Goal: Task Accomplishment & Management: Use online tool/utility

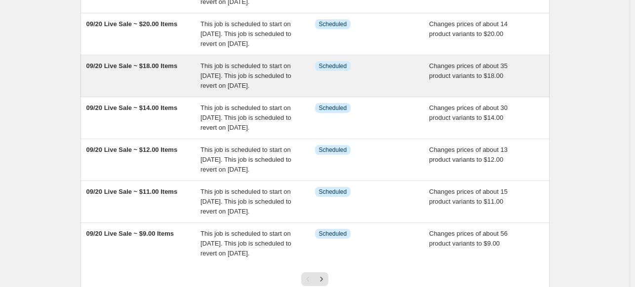
scroll to position [71, 0]
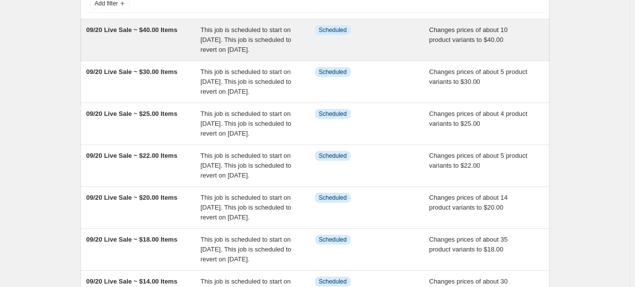
click at [154, 35] on div "09/20 Live Sale ~ $40.00 Items" at bounding box center [143, 40] width 115 height 30
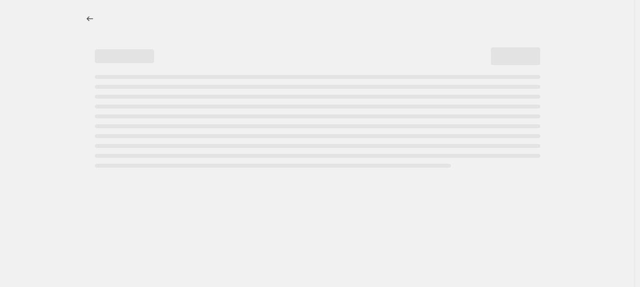
select select "collection"
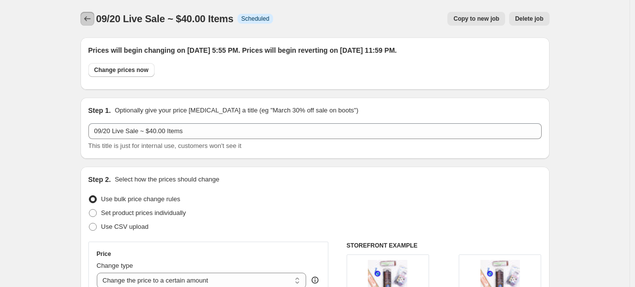
click at [90, 17] on icon "Price change jobs" at bounding box center [87, 19] width 10 height 10
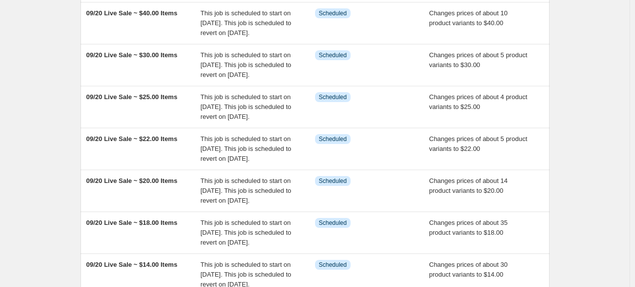
scroll to position [99, 0]
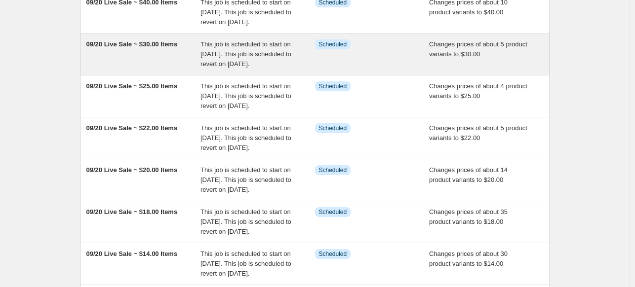
click at [146, 48] on span "09/20 Live Sale ~ $30.00 Items" at bounding box center [131, 43] width 91 height 7
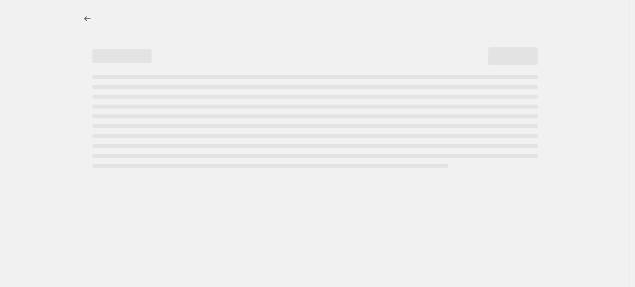
select select "collection"
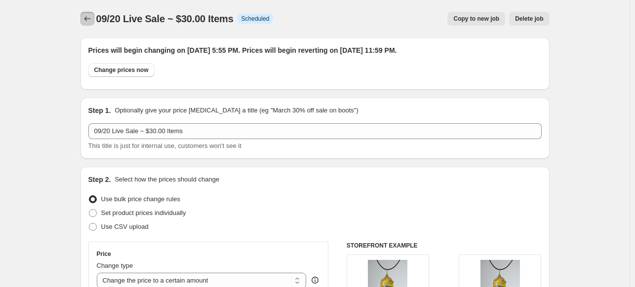
click at [88, 19] on icon "Price change jobs" at bounding box center [87, 19] width 10 height 10
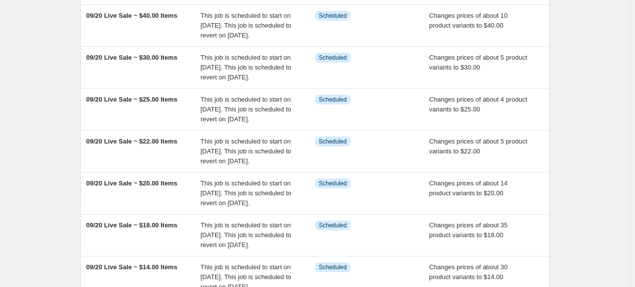
scroll to position [99, 0]
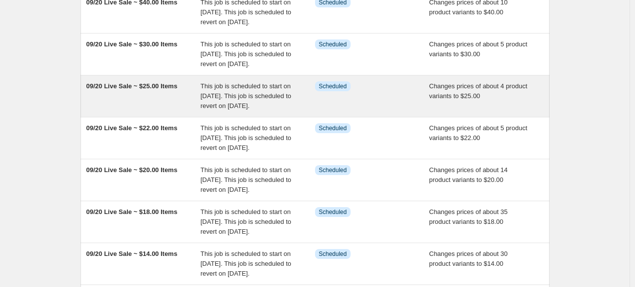
click at [158, 90] on span "09/20 Live Sale ~ $25.00 Items" at bounding box center [131, 85] width 91 height 7
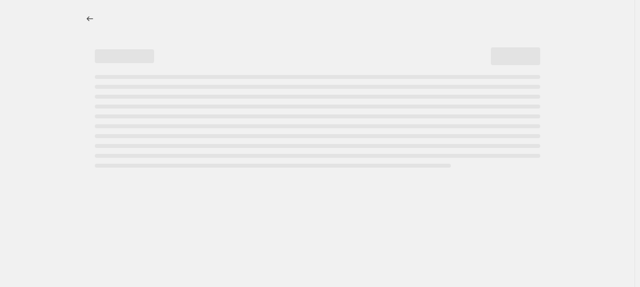
select select "collection"
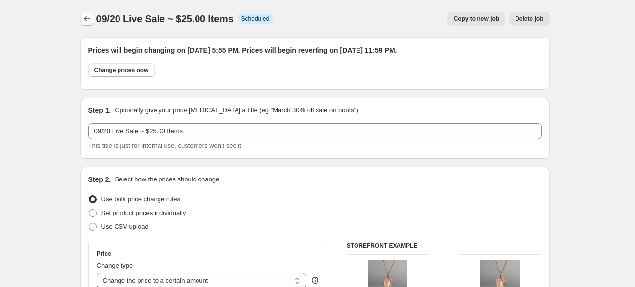
click at [85, 15] on icon "Price change jobs" at bounding box center [87, 19] width 10 height 10
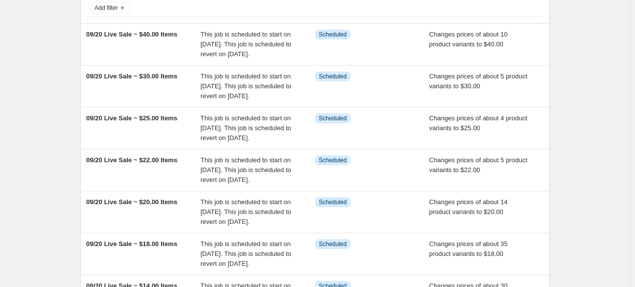
scroll to position [148, 0]
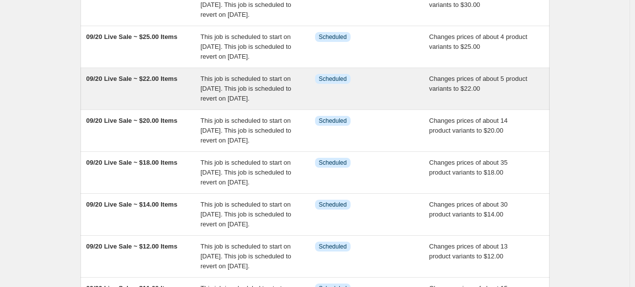
click at [164, 82] on span "09/20 Live Sale ~ $22.00 Items" at bounding box center [131, 78] width 91 height 7
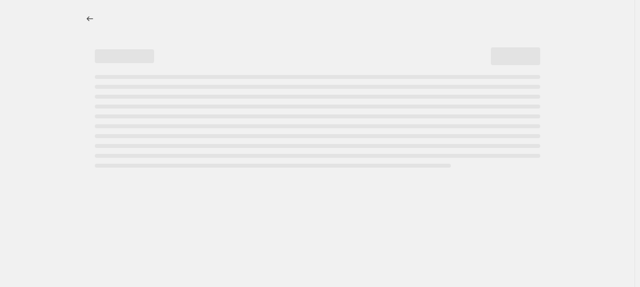
select select "collection"
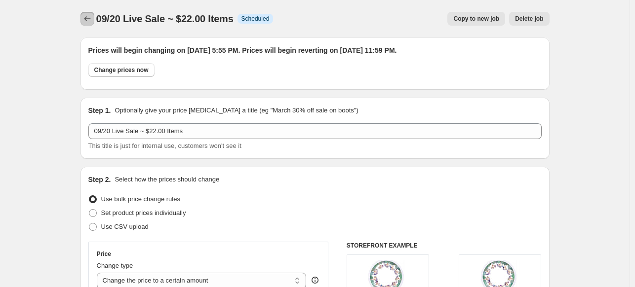
click at [85, 16] on icon "Price change jobs" at bounding box center [87, 19] width 10 height 10
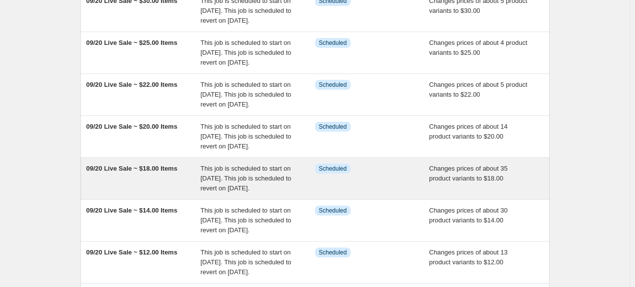
scroll to position [148, 0]
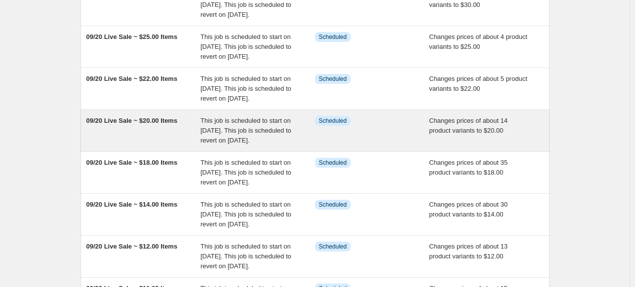
click at [169, 124] on span "09/20 Live Sale ~ $20.00 Items" at bounding box center [131, 120] width 91 height 7
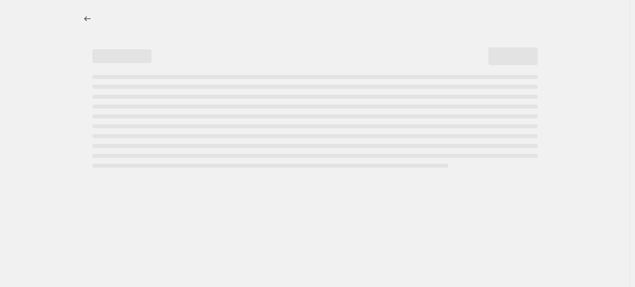
select select "collection"
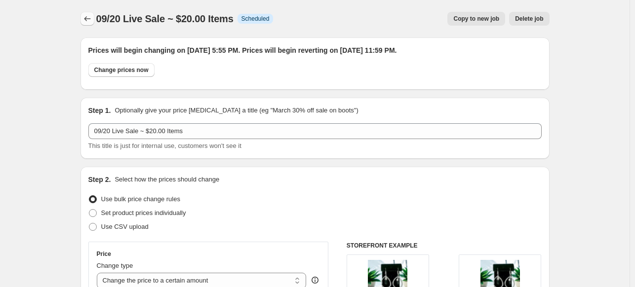
click at [89, 23] on icon "Price change jobs" at bounding box center [87, 19] width 10 height 10
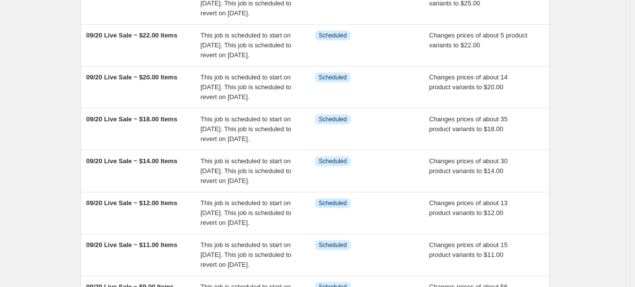
scroll to position [198, 0]
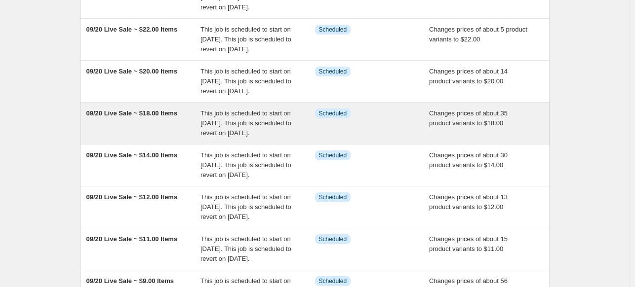
click at [145, 117] on span "09/20 Live Sale ~ $18.00 Items" at bounding box center [131, 113] width 91 height 7
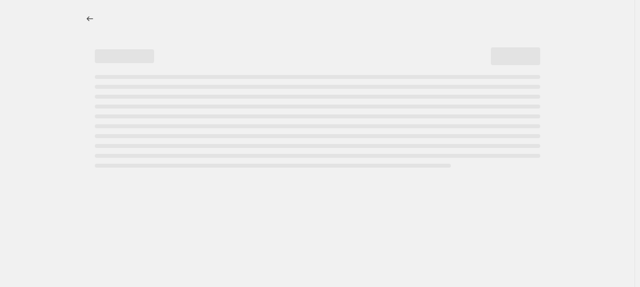
select select "collection"
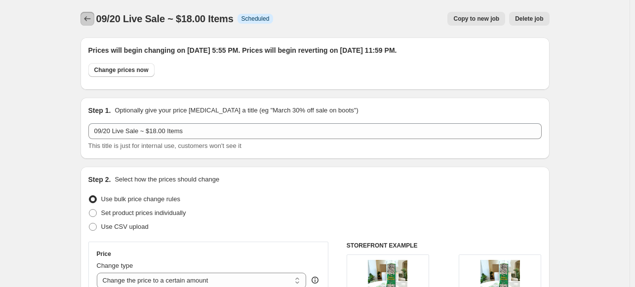
click at [87, 17] on icon "Price change jobs" at bounding box center [87, 19] width 10 height 10
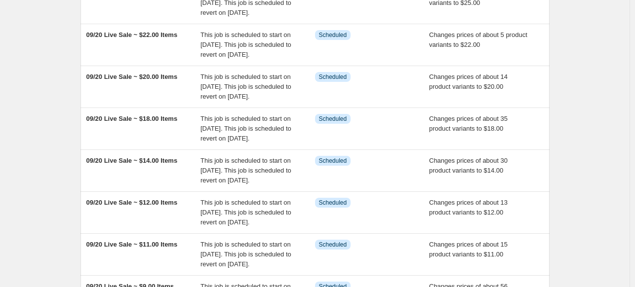
scroll to position [198, 0]
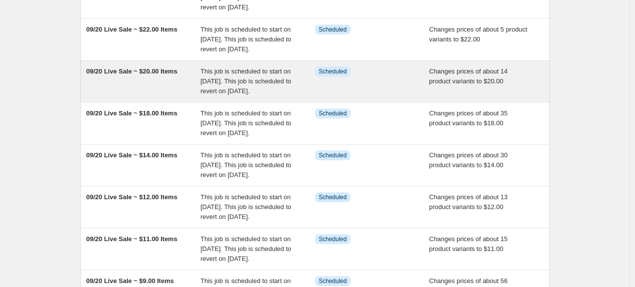
click at [130, 75] on span "09/20 Live Sale ~ $20.00 Items" at bounding box center [131, 71] width 91 height 7
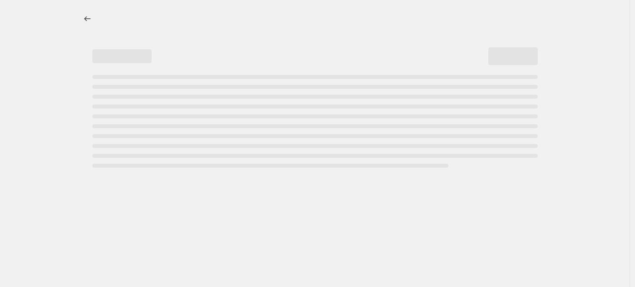
select select "collection"
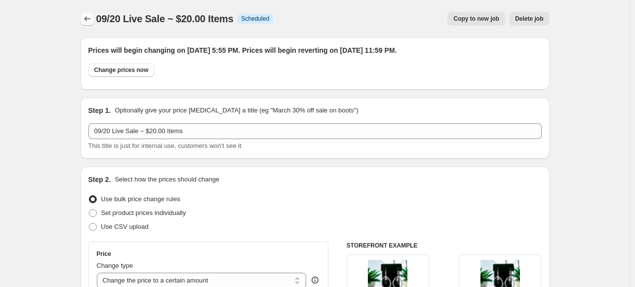
click at [90, 17] on icon "Price change jobs" at bounding box center [87, 19] width 10 height 10
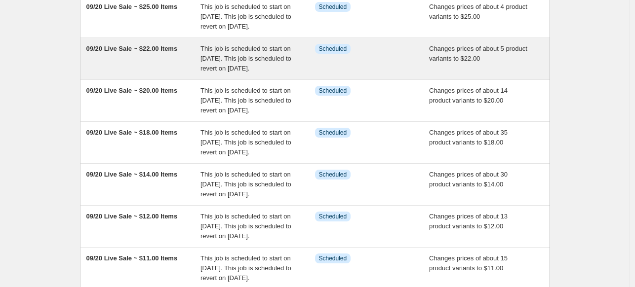
scroll to position [198, 0]
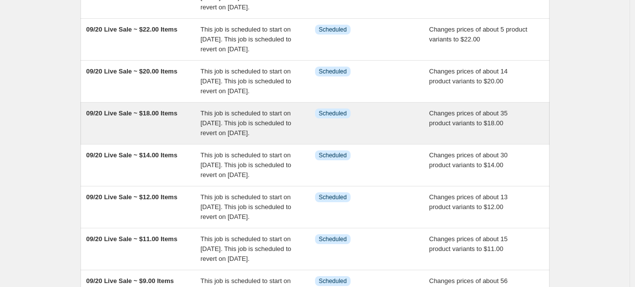
click at [113, 117] on span "09/20 Live Sale ~ $18.00 Items" at bounding box center [131, 113] width 91 height 7
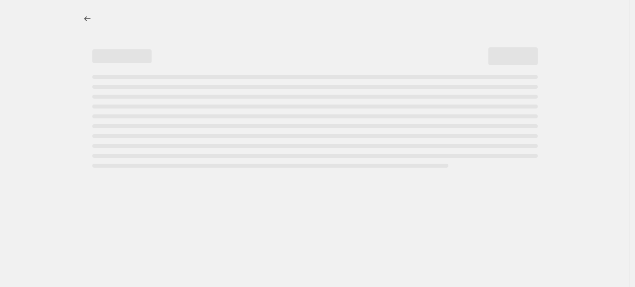
select select "collection"
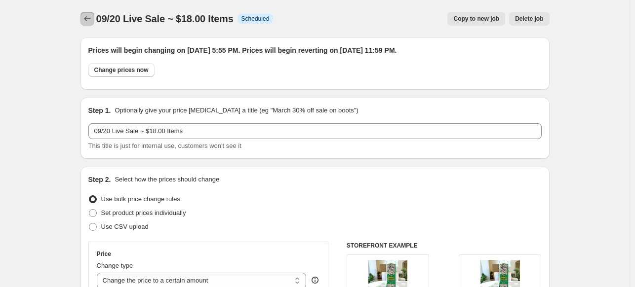
click at [91, 15] on icon "Price change jobs" at bounding box center [87, 19] width 10 height 10
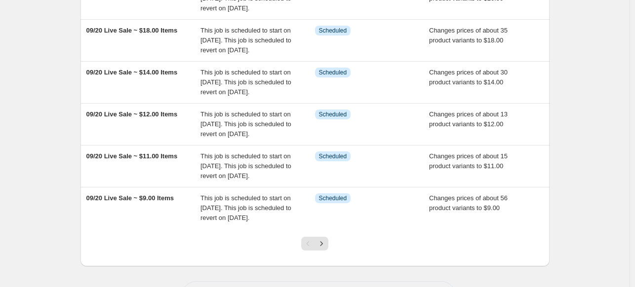
scroll to position [296, 0]
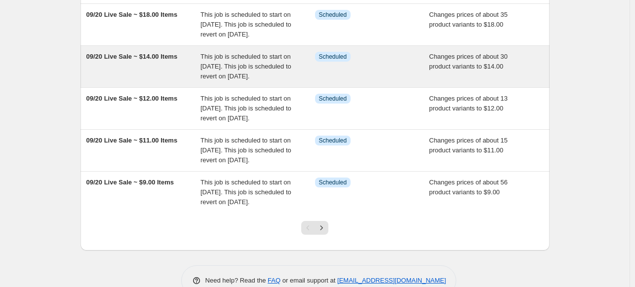
click at [130, 60] on span "09/20 Live Sale ~ $14.00 Items" at bounding box center [131, 56] width 91 height 7
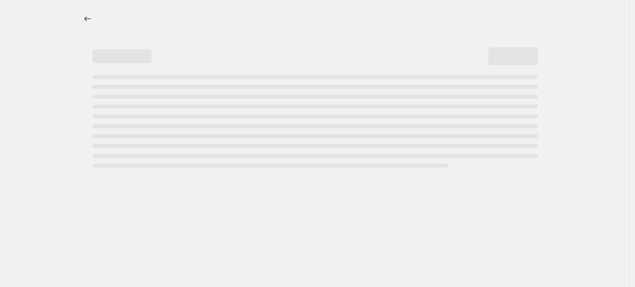
select select "collection"
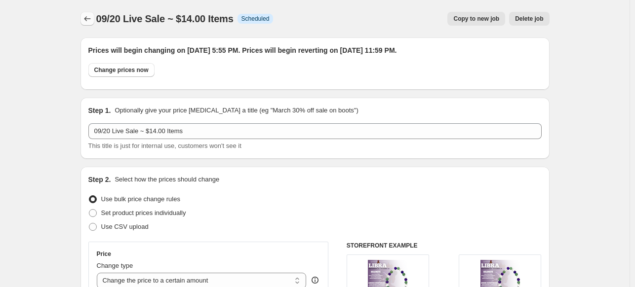
click at [88, 17] on icon "Price change jobs" at bounding box center [87, 18] width 6 height 5
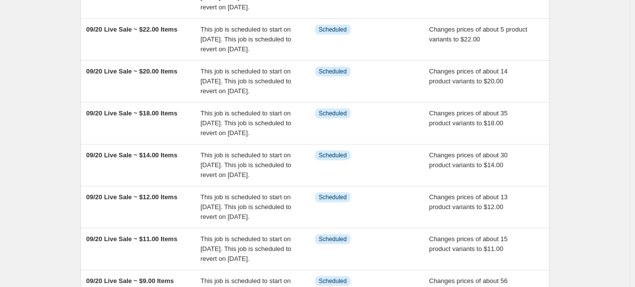
scroll to position [395, 0]
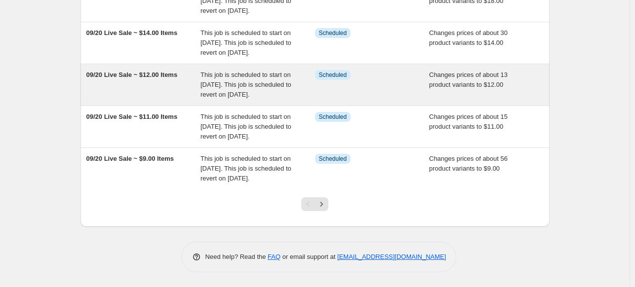
click at [114, 71] on span "09/20 Live Sale ~ $12.00 Items" at bounding box center [131, 74] width 91 height 7
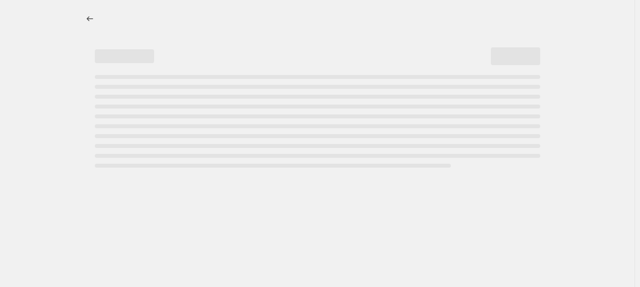
select select "collection"
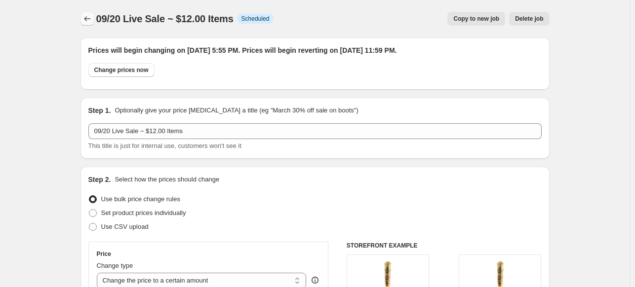
click at [86, 18] on icon "Price change jobs" at bounding box center [87, 19] width 10 height 10
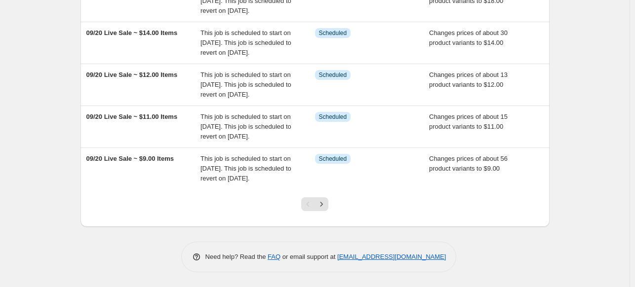
scroll to position [346, 0]
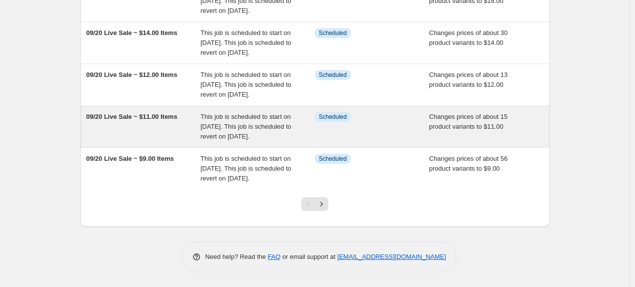
click at [140, 121] on span "09/20 Live Sale ~ $11.00 Items" at bounding box center [131, 116] width 91 height 7
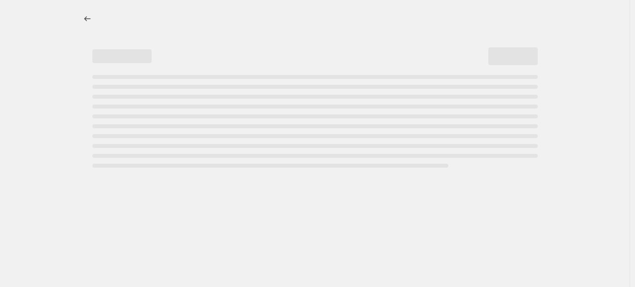
select select "collection"
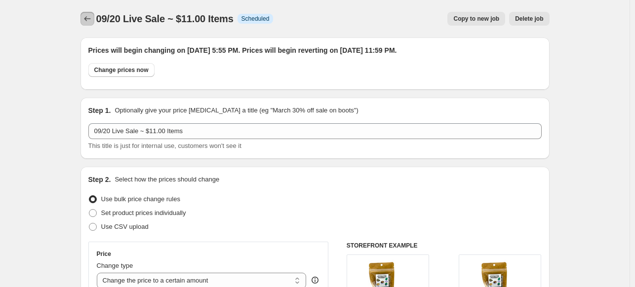
click at [88, 17] on icon "Price change jobs" at bounding box center [87, 19] width 10 height 10
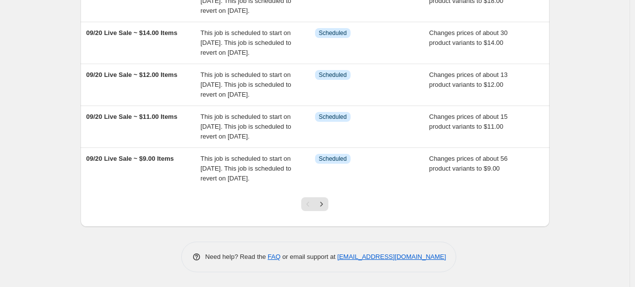
scroll to position [417, 0]
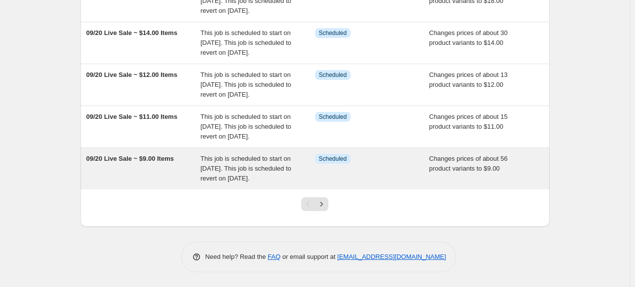
click at [112, 155] on span "09/20 Live Sale ~ $9.00 Items" at bounding box center [129, 158] width 87 height 7
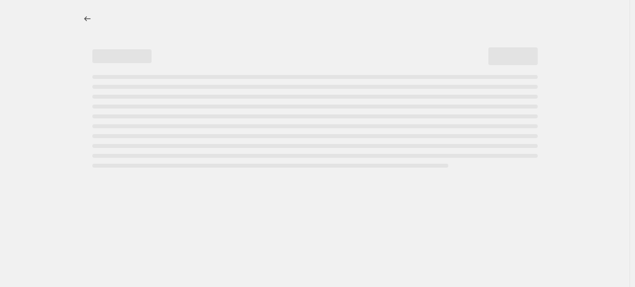
select select "collection"
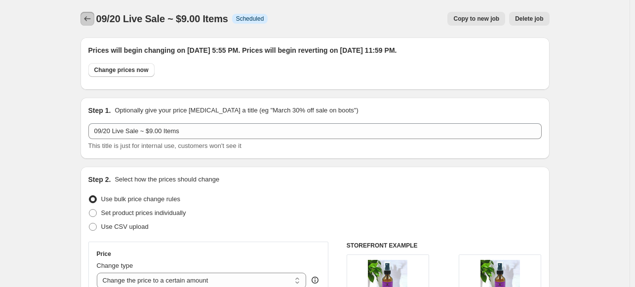
click at [89, 19] on icon "Price change jobs" at bounding box center [87, 19] width 10 height 10
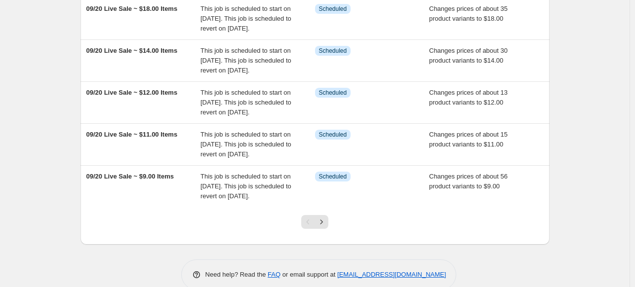
scroll to position [417, 0]
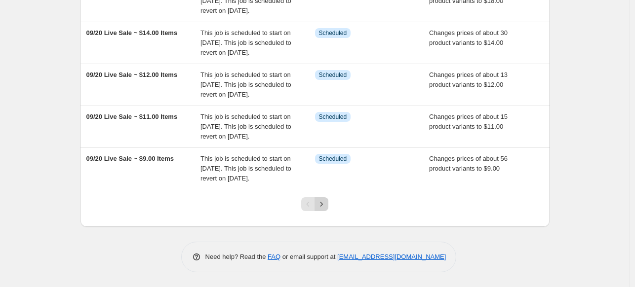
click at [326, 206] on icon "Next" at bounding box center [322, 205] width 10 height 10
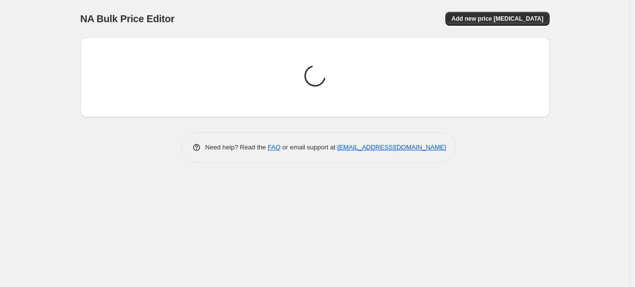
scroll to position [0, 0]
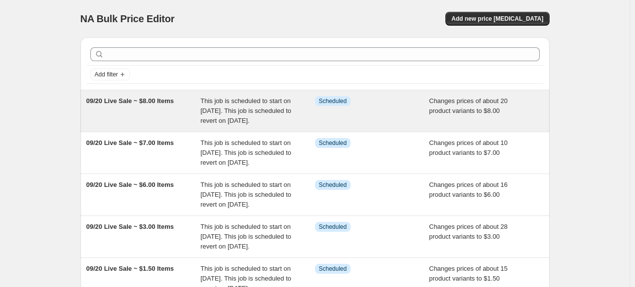
click at [117, 103] on span "09/20 Live Sale ~ $8.00 Items" at bounding box center [129, 100] width 87 height 7
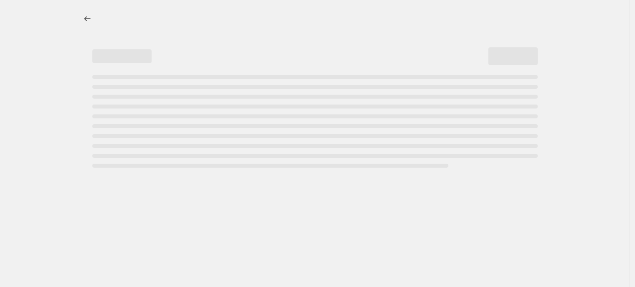
select select "collection"
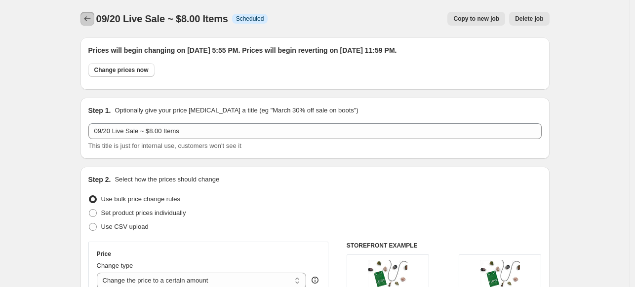
click at [86, 18] on icon "Price change jobs" at bounding box center [87, 19] width 10 height 10
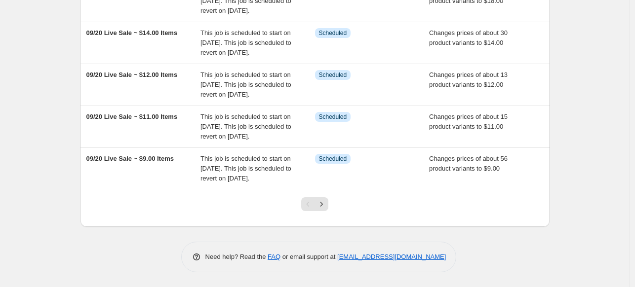
scroll to position [417, 0]
click at [326, 205] on icon "Next" at bounding box center [322, 205] width 10 height 10
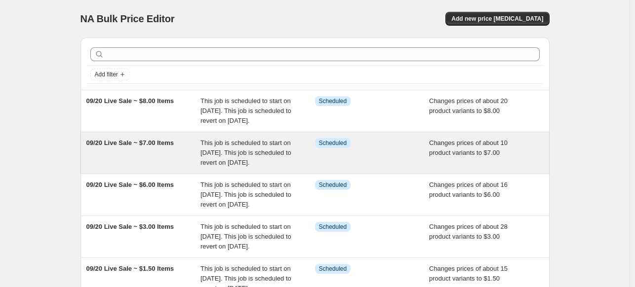
click at [126, 147] on span "09/20 Live Sale ~ $7.00 Items" at bounding box center [129, 142] width 87 height 7
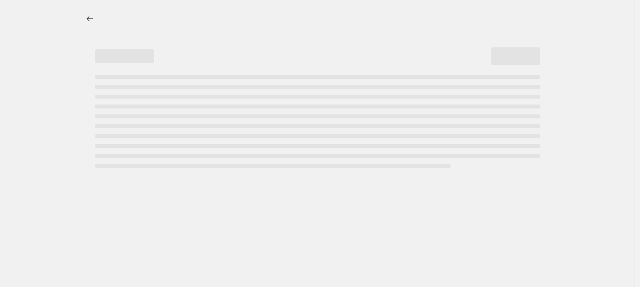
select select "collection"
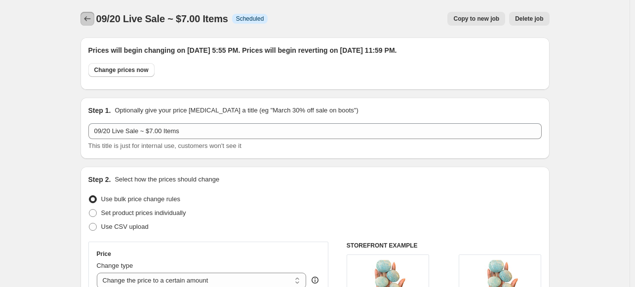
click at [87, 16] on icon "Price change jobs" at bounding box center [87, 19] width 10 height 10
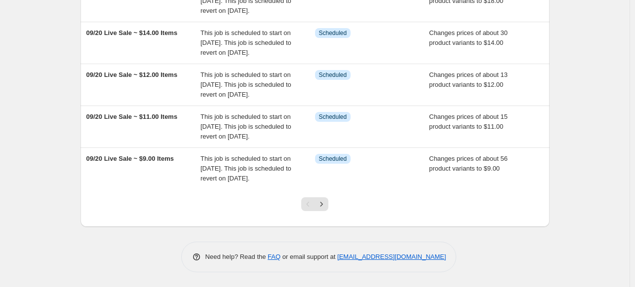
scroll to position [417, 0]
click at [321, 202] on icon "Next" at bounding box center [322, 205] width 10 height 10
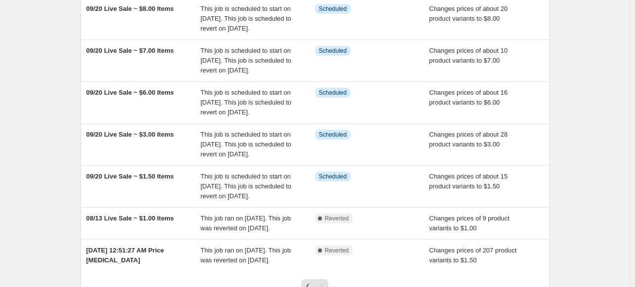
scroll to position [99, 0]
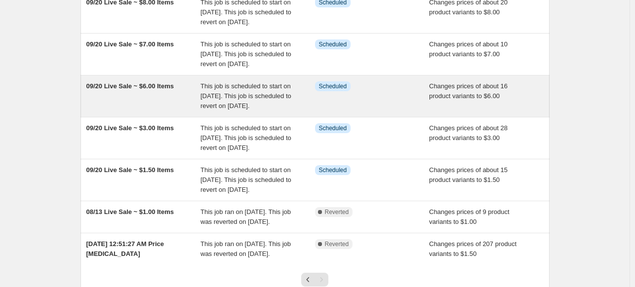
click at [109, 90] on span "09/20 Live Sale ~ $6.00 Items" at bounding box center [129, 85] width 87 height 7
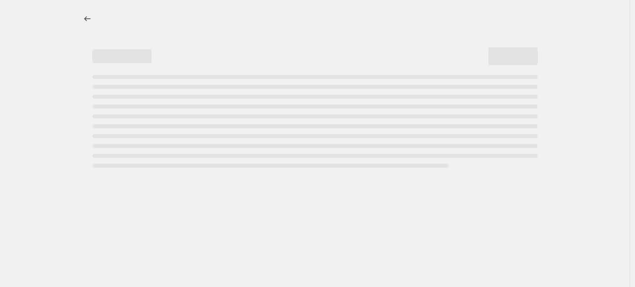
select select "collection"
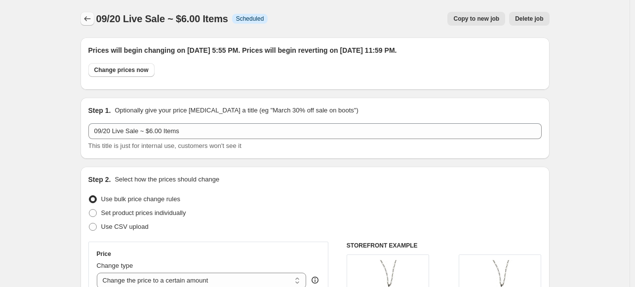
click at [86, 17] on icon "Price change jobs" at bounding box center [87, 19] width 10 height 10
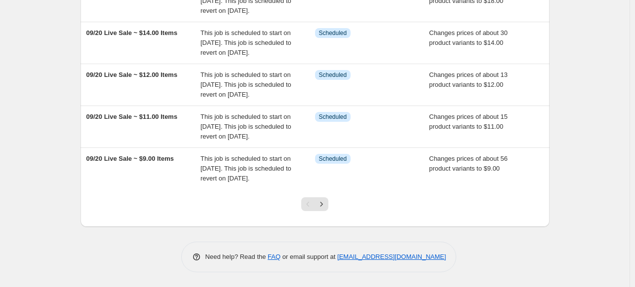
scroll to position [417, 0]
click at [323, 207] on icon "Next" at bounding box center [322, 205] width 10 height 10
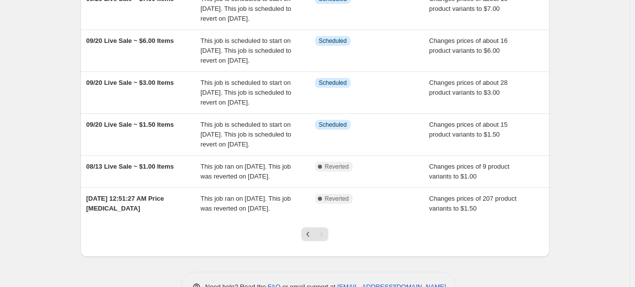
scroll to position [198, 0]
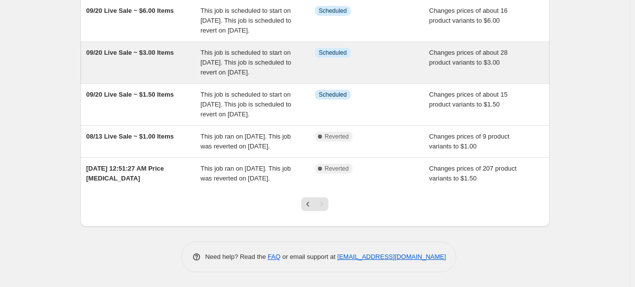
click at [119, 56] on span "09/20 Live Sale ~ $3.00 Items" at bounding box center [129, 52] width 87 height 7
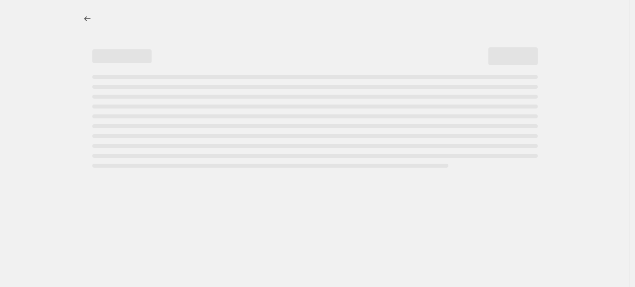
select select "collection"
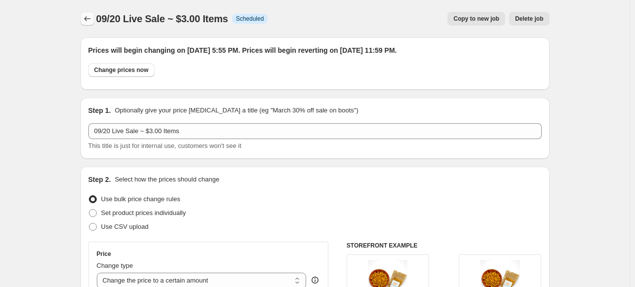
click at [87, 20] on icon "Price change jobs" at bounding box center [87, 19] width 10 height 10
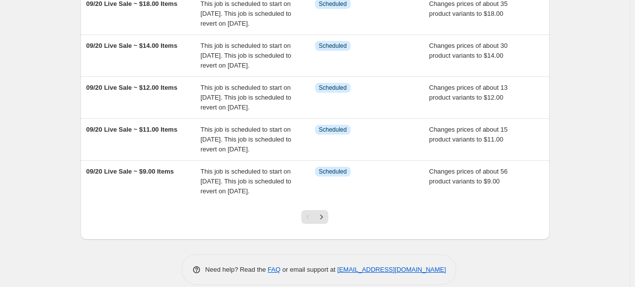
scroll to position [417, 0]
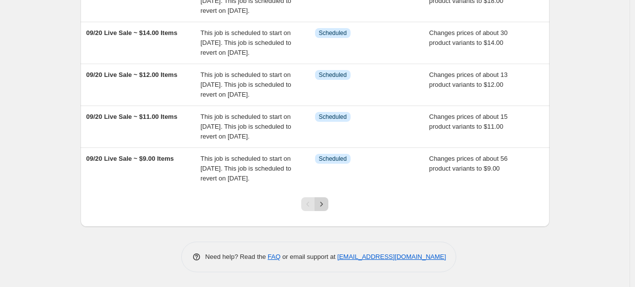
click at [328, 204] on button "Next" at bounding box center [322, 205] width 14 height 14
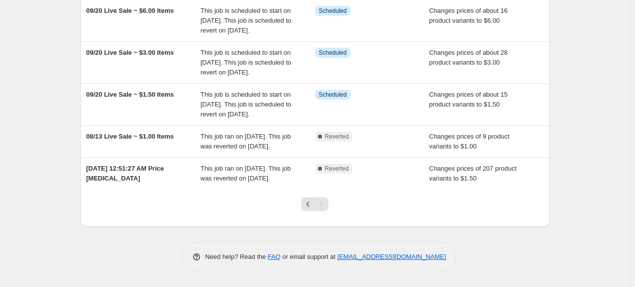
scroll to position [198, 0]
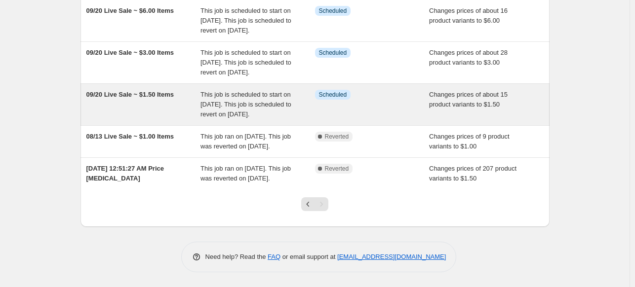
click at [143, 120] on div "09/20 Live Sale ~ $1.50 Items" at bounding box center [143, 105] width 115 height 30
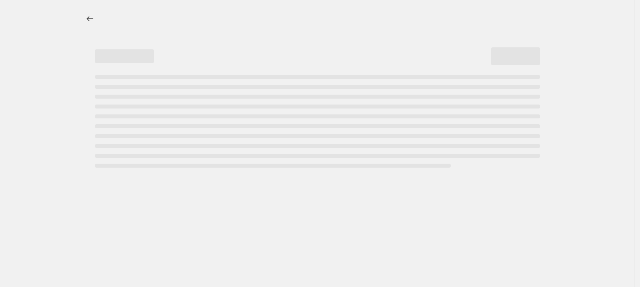
select select "collection"
